Goal: Navigation & Orientation: Find specific page/section

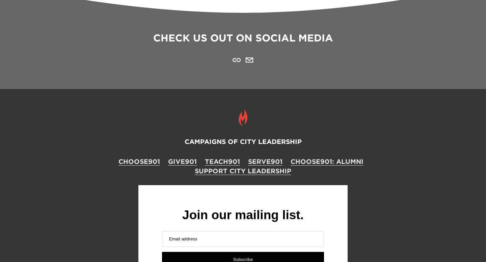
scroll to position [754, 0]
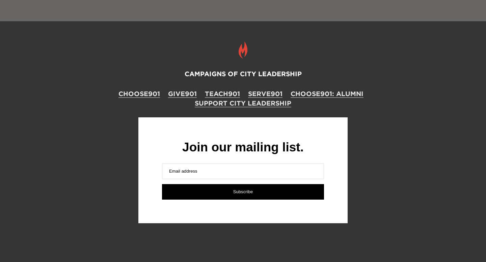
click at [178, 106] on div "CAMPAIGNS OF CITY LEADERSHIP CHOOSE901 GIVE901 TEACH901 SERVE901 CHOOSE901: ALU…" at bounding box center [243, 131] width 486 height 221
click at [227, 95] on link "TEACH901" at bounding box center [222, 93] width 35 height 9
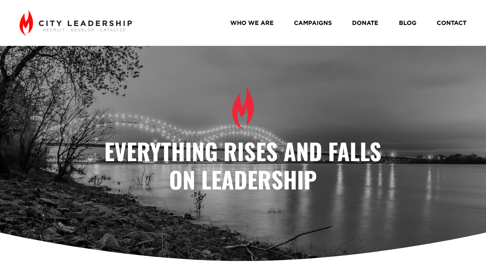
click at [255, 23] on link "WHO WE ARE" at bounding box center [252, 23] width 44 height 12
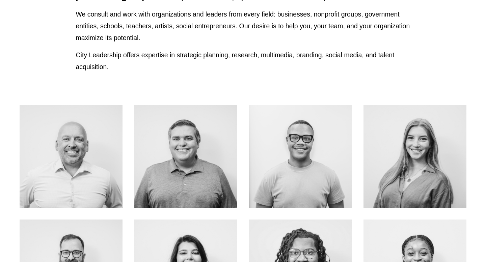
scroll to position [227, 0]
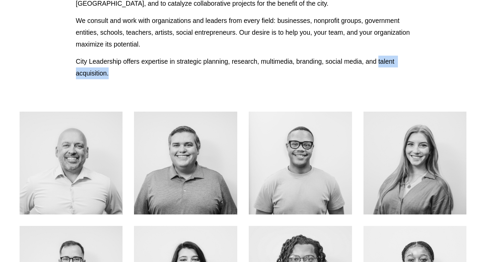
drag, startPoint x: 377, startPoint y: 61, endPoint x: 381, endPoint y: 73, distance: 12.8
click at [381, 73] on p "City Leadership offers expertise in strategic planning, research, multimedia, b…" at bounding box center [243, 68] width 334 height 24
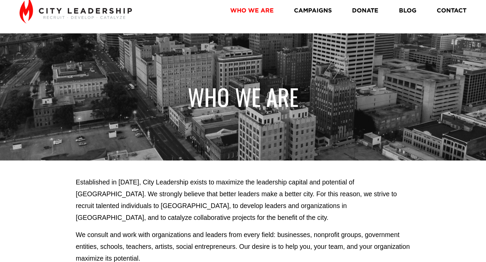
scroll to position [0, 0]
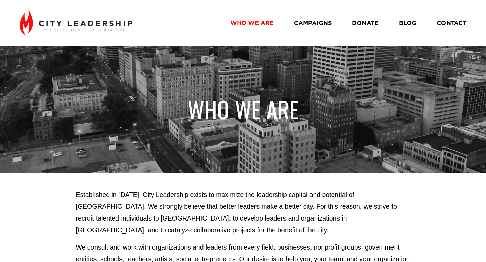
click at [184, 30] on div "WHO WE ARE CAMPAIGNS DONATE BLOG CONTACT" at bounding box center [243, 23] width 447 height 26
click at [193, 14] on div "WHO WE ARE CAMPAIGNS DONATE BLOG CONTACT" at bounding box center [243, 23] width 447 height 26
